Goal: Check status

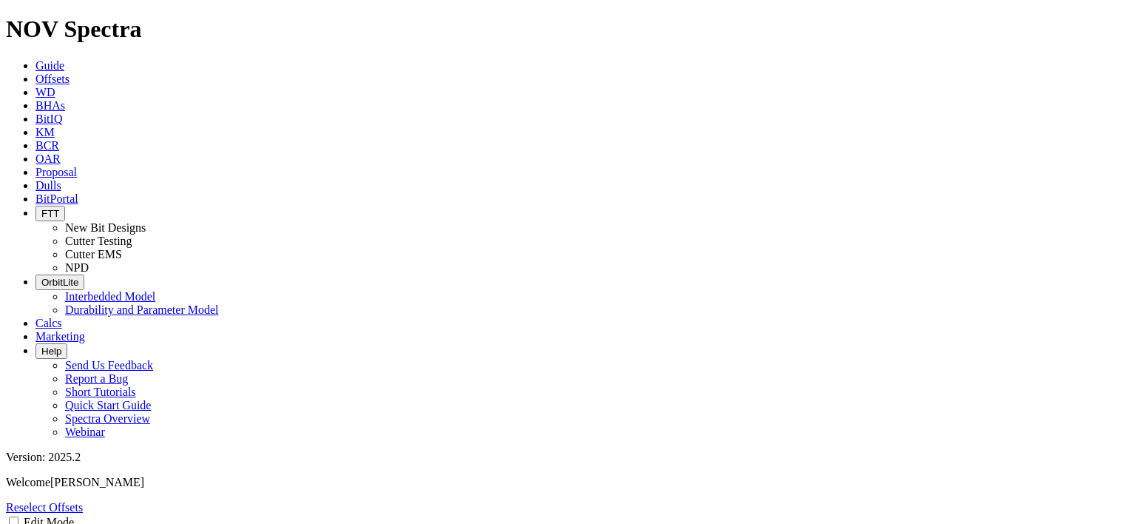
select select "New Bit Design"
